Goal: Task Accomplishment & Management: Use online tool/utility

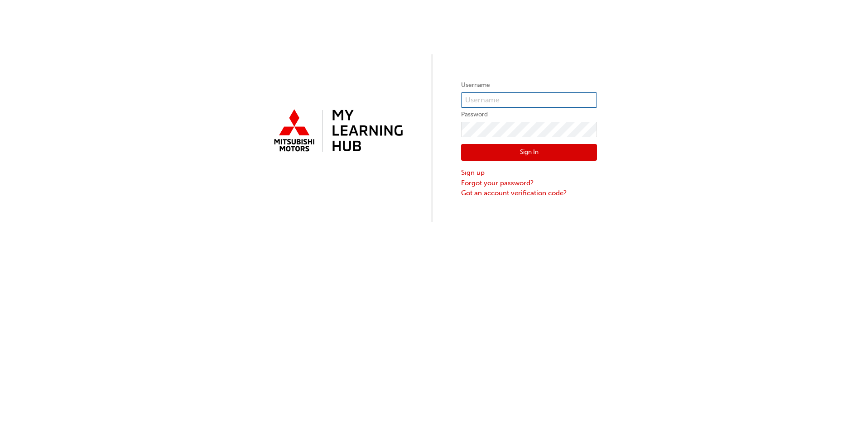
type input "0005940369"
click at [500, 157] on button "Sign In" at bounding box center [529, 152] width 136 height 17
